Goal: Task Accomplishment & Management: Use online tool/utility

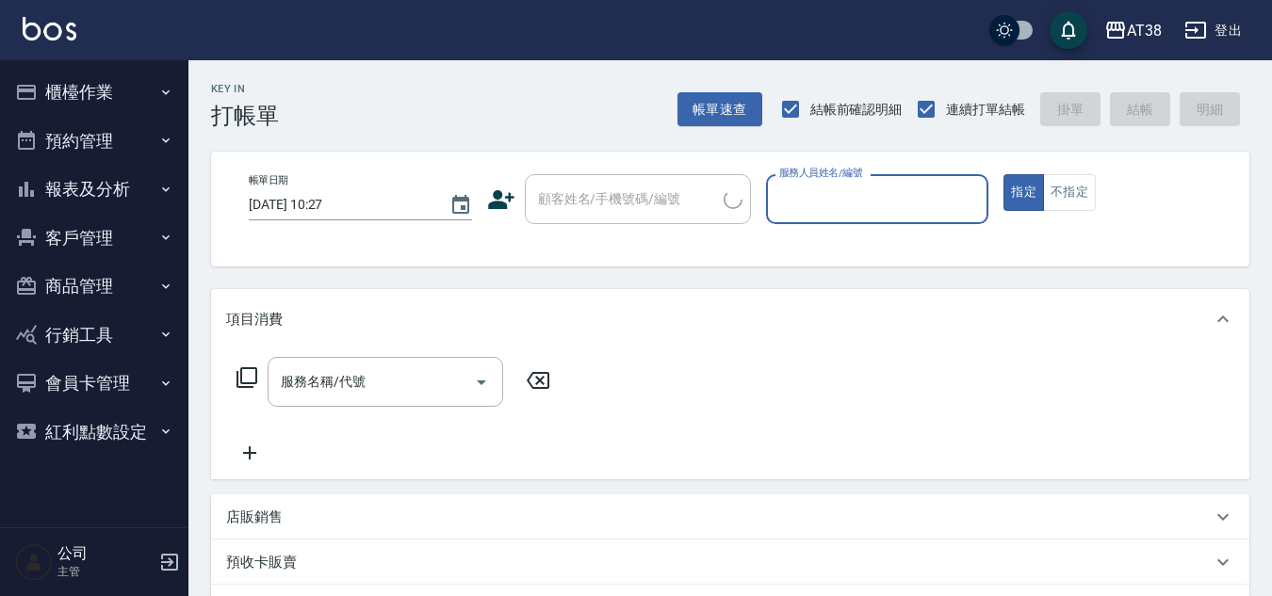
click at [106, 81] on button "櫃檯作業" at bounding box center [94, 92] width 173 height 49
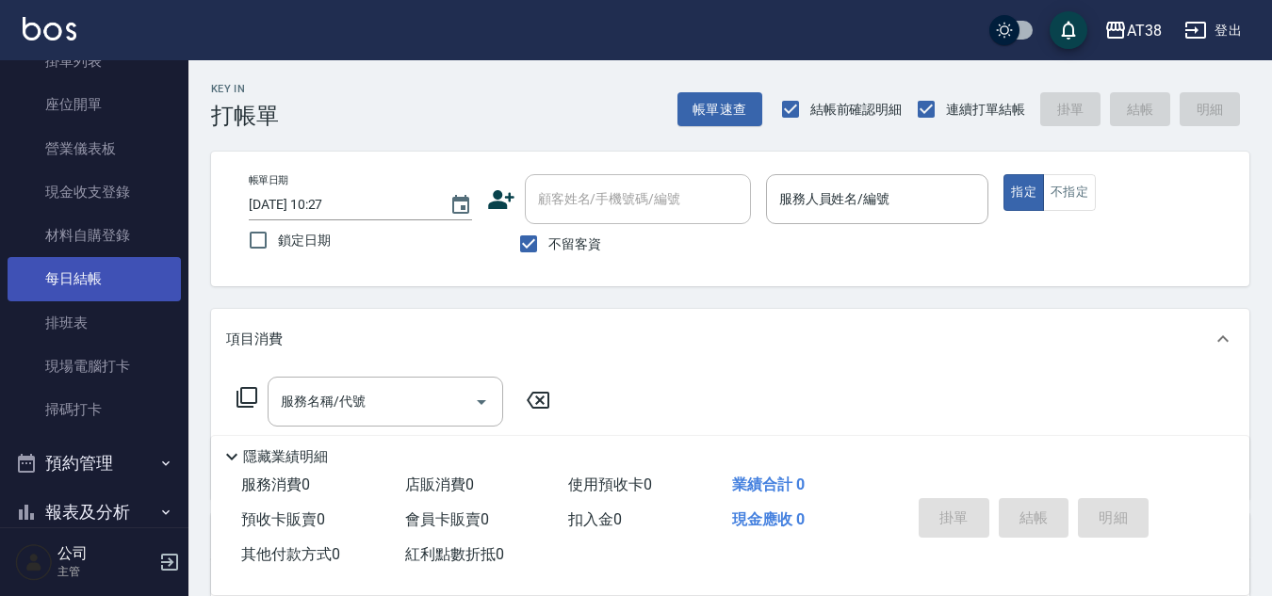
scroll to position [188, 0]
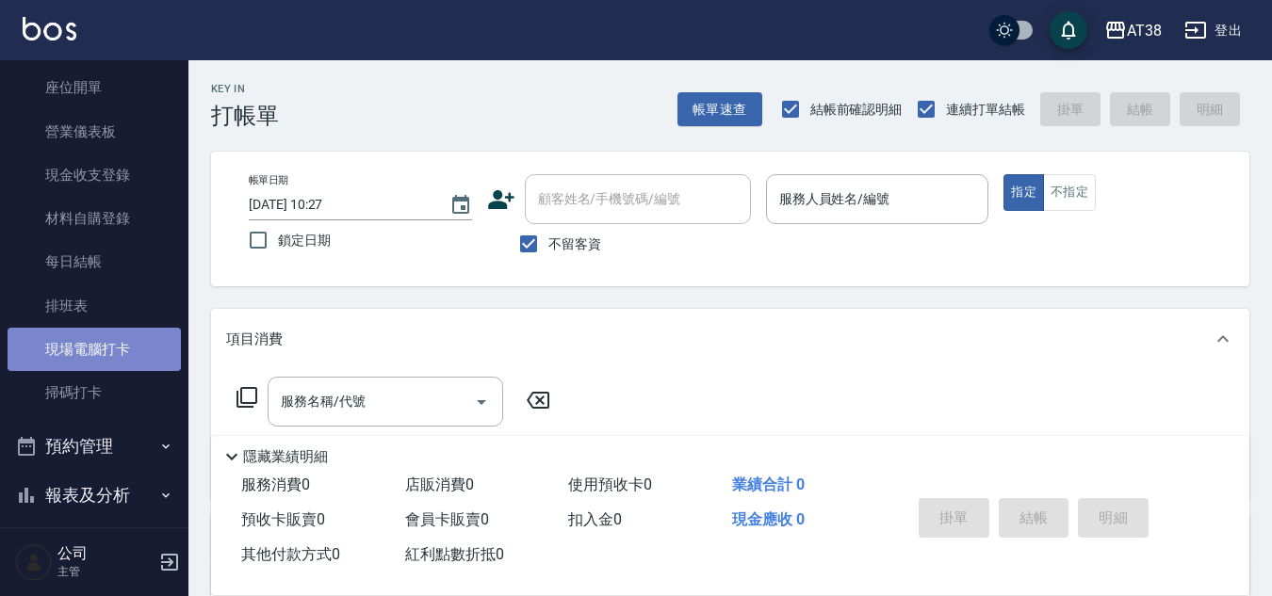
click at [100, 351] on link "現場電腦打卡" at bounding box center [94, 349] width 173 height 43
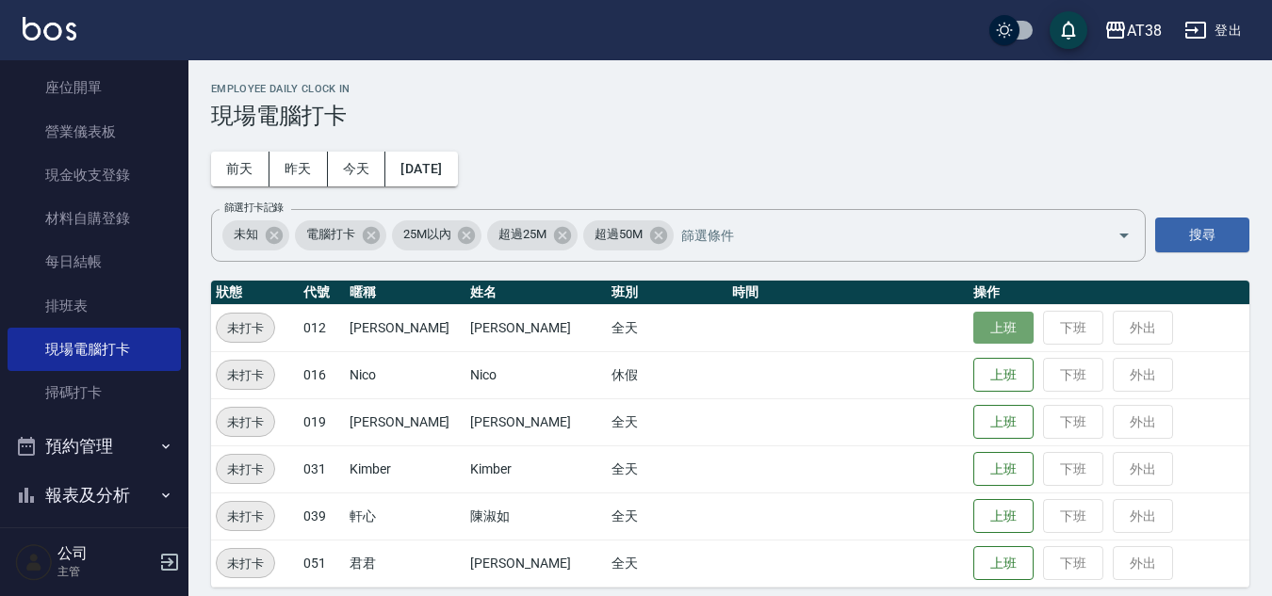
click at [973, 325] on button "上班" at bounding box center [1003, 328] width 60 height 33
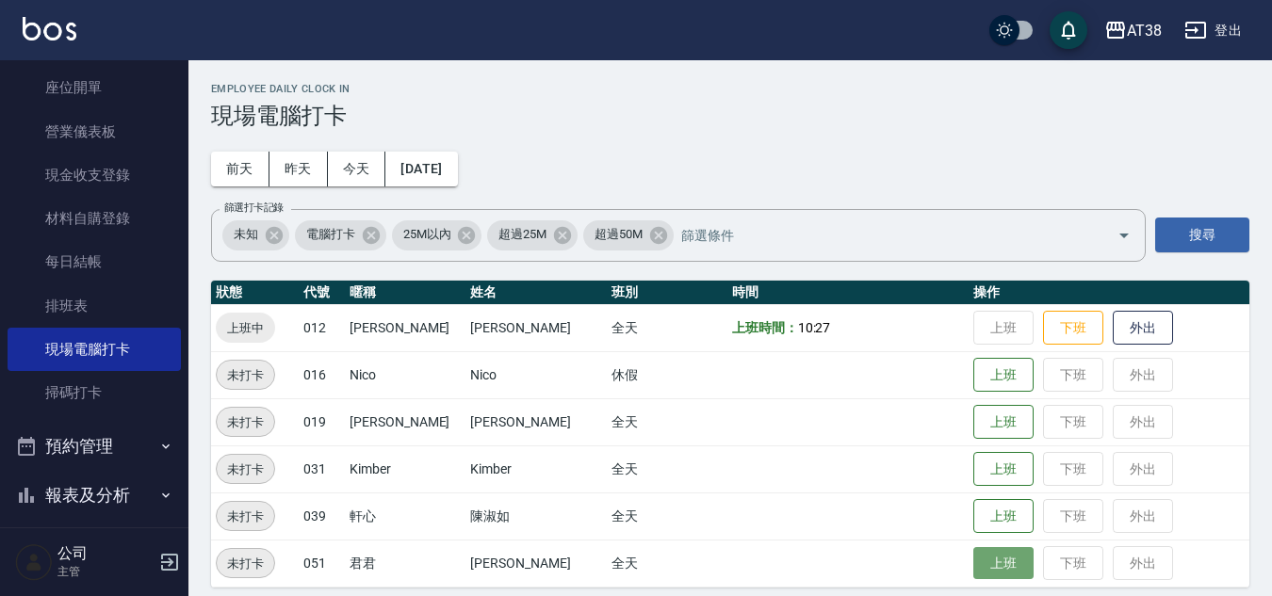
click at [998, 556] on button "上班" at bounding box center [1003, 563] width 60 height 33
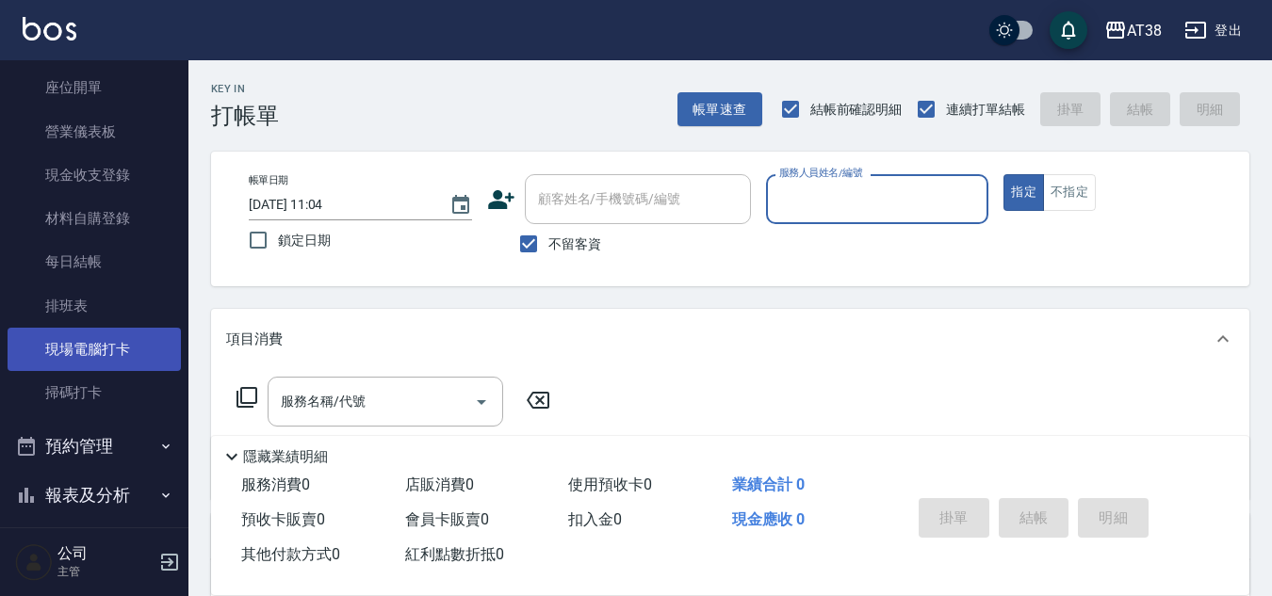
click at [100, 353] on link "現場電腦打卡" at bounding box center [94, 349] width 173 height 43
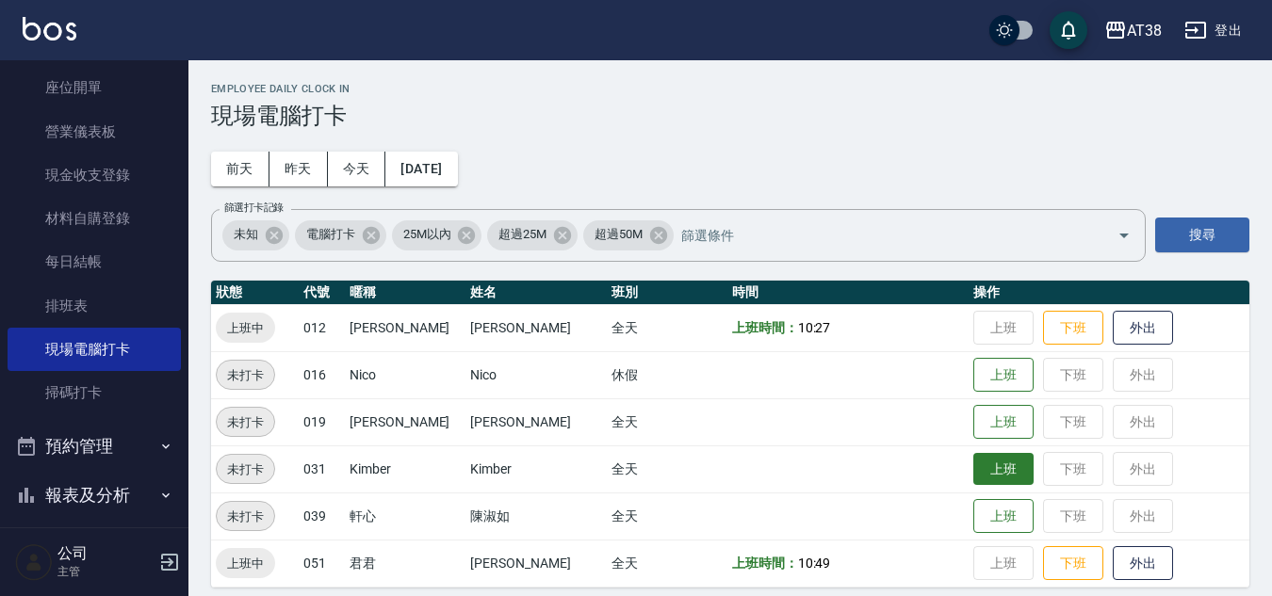
click at [974, 465] on button "上班" at bounding box center [1003, 469] width 60 height 33
